Goal: Information Seeking & Learning: Learn about a topic

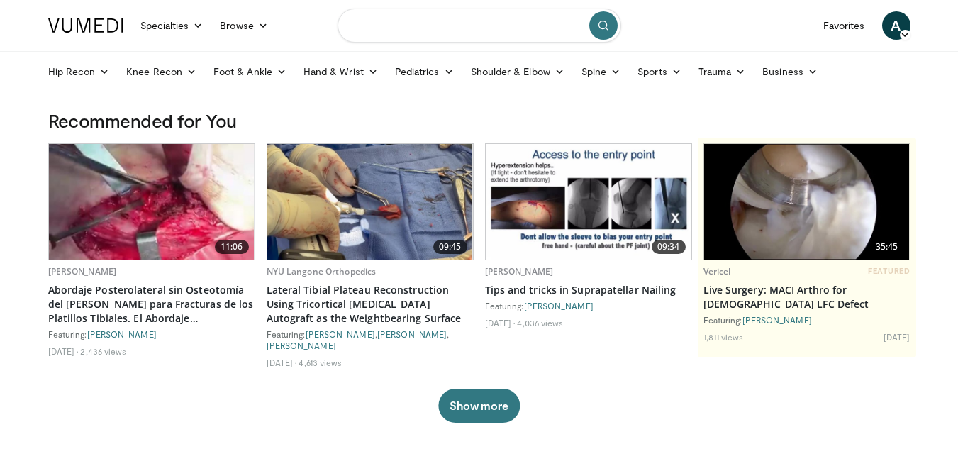
click at [406, 18] on input "Search topics, interventions" at bounding box center [480, 26] width 284 height 34
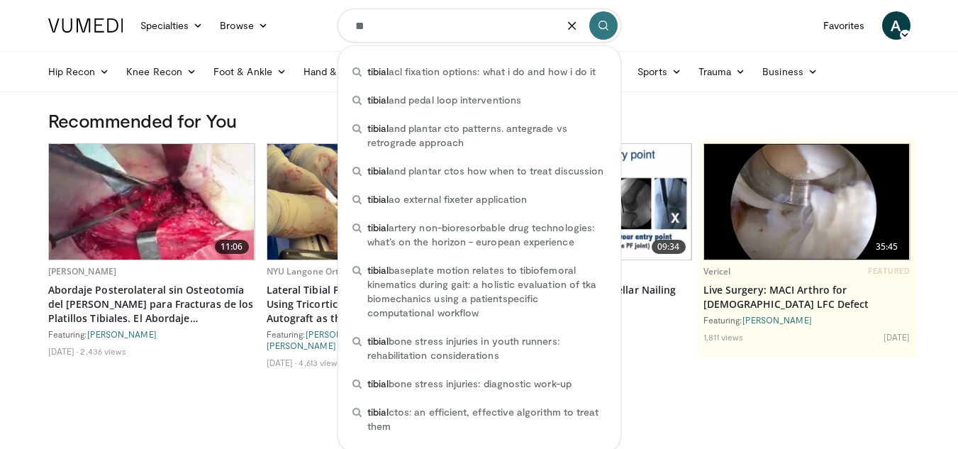
type input "*"
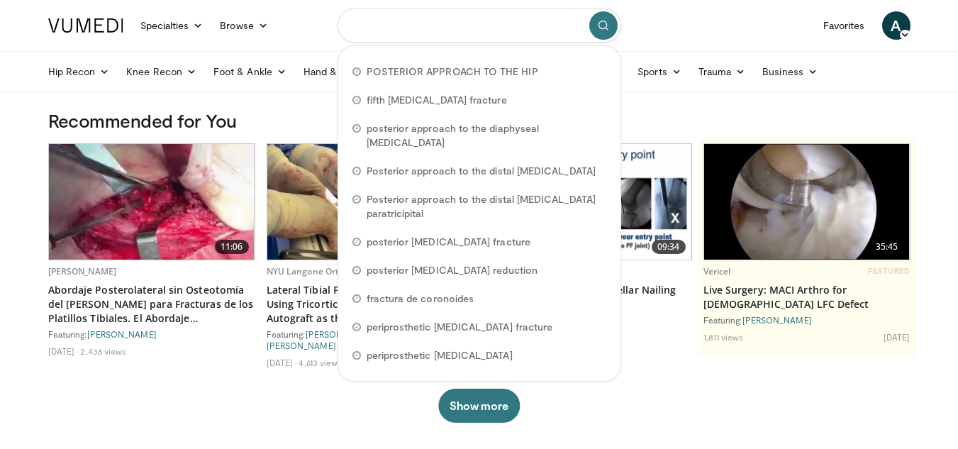
type input "*"
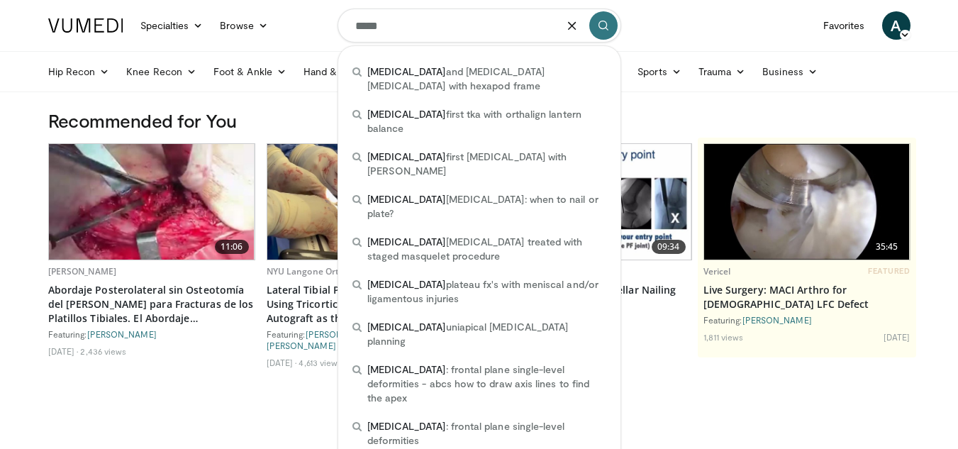
type input "*****"
click at [676, 43] on nav "Specialties Adult & Family Medicine Allergy, Asthma, Immunology Anesthesiology …" at bounding box center [479, 25] width 879 height 51
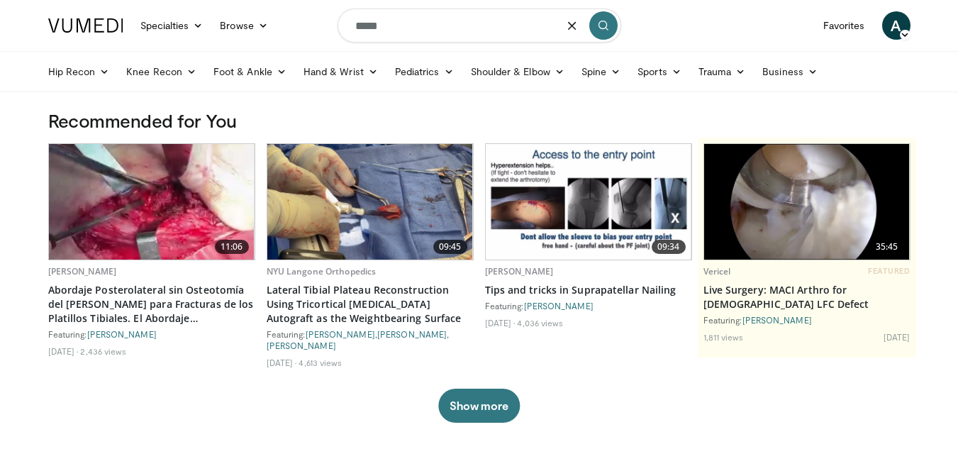
click at [601, 23] on icon "submit" at bounding box center [603, 25] width 11 height 11
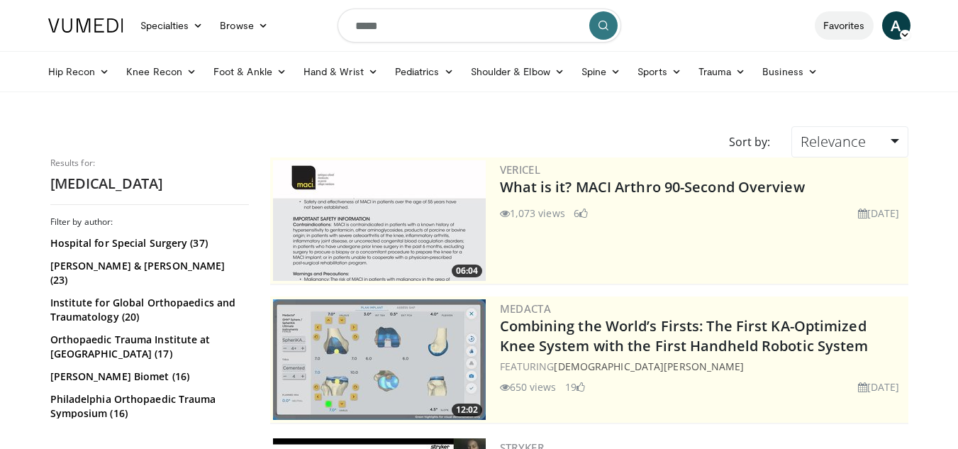
click at [844, 21] on link "Favorites" at bounding box center [844, 25] width 59 height 28
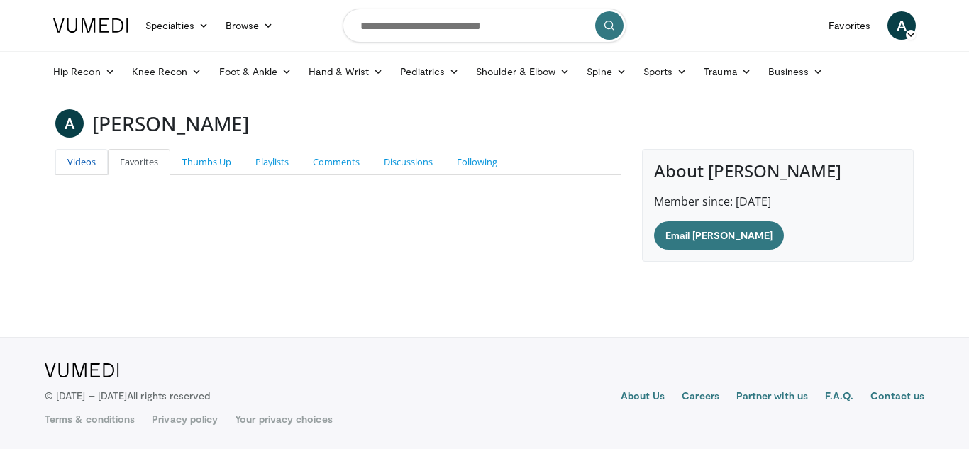
click at [57, 152] on link "Videos" at bounding box center [81, 162] width 52 height 26
click at [73, 160] on link "Videos" at bounding box center [81, 162] width 52 height 26
